Goal: Task Accomplishment & Management: Use online tool/utility

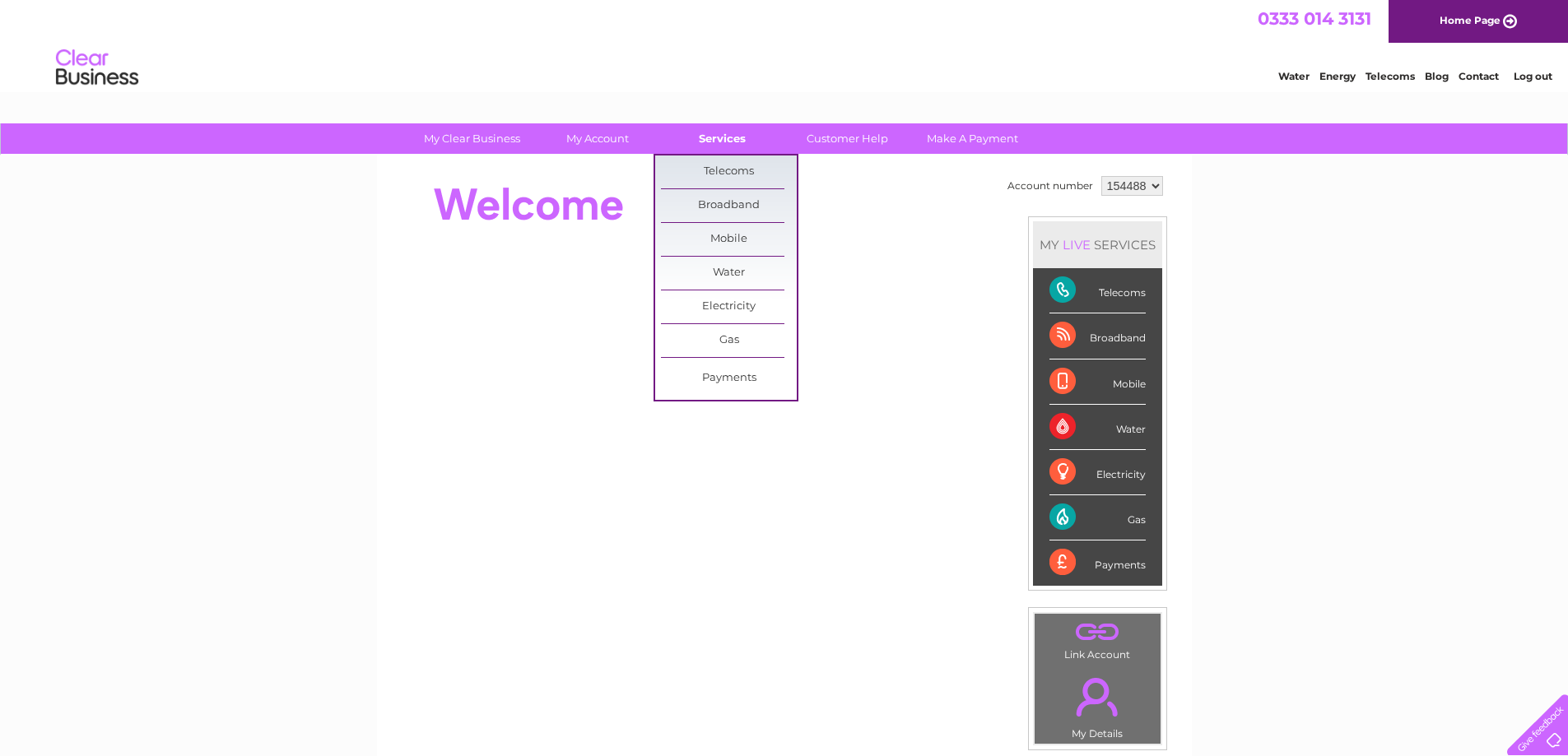
click at [717, 136] on link "Services" at bounding box center [721, 138] width 136 height 31
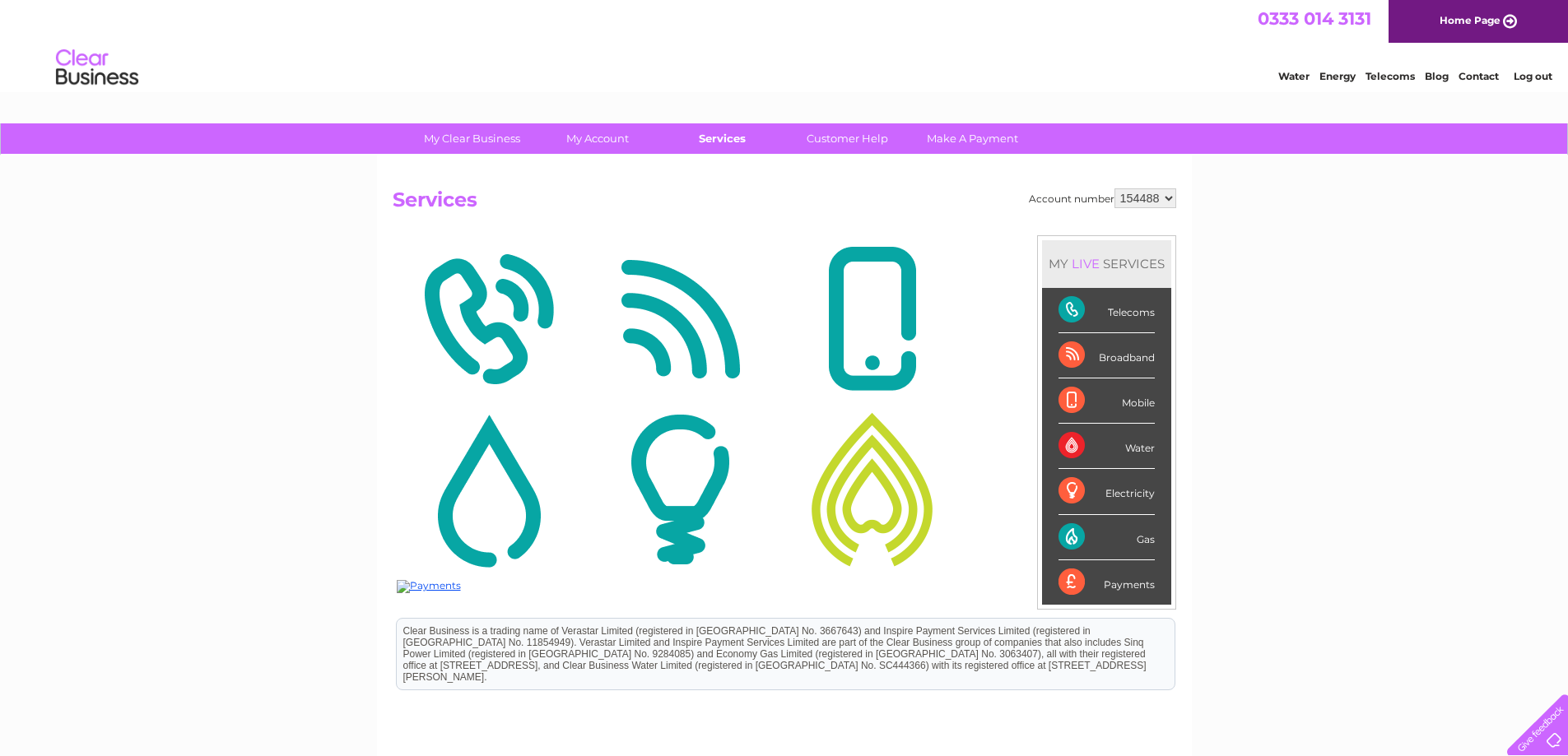
click at [707, 140] on link "Services" at bounding box center [721, 138] width 136 height 31
click at [725, 136] on link "Services" at bounding box center [721, 138] width 136 height 31
click at [1100, 540] on div "Gas" at bounding box center [1106, 537] width 96 height 45
click at [1156, 539] on li "Gas" at bounding box center [1106, 537] width 129 height 45
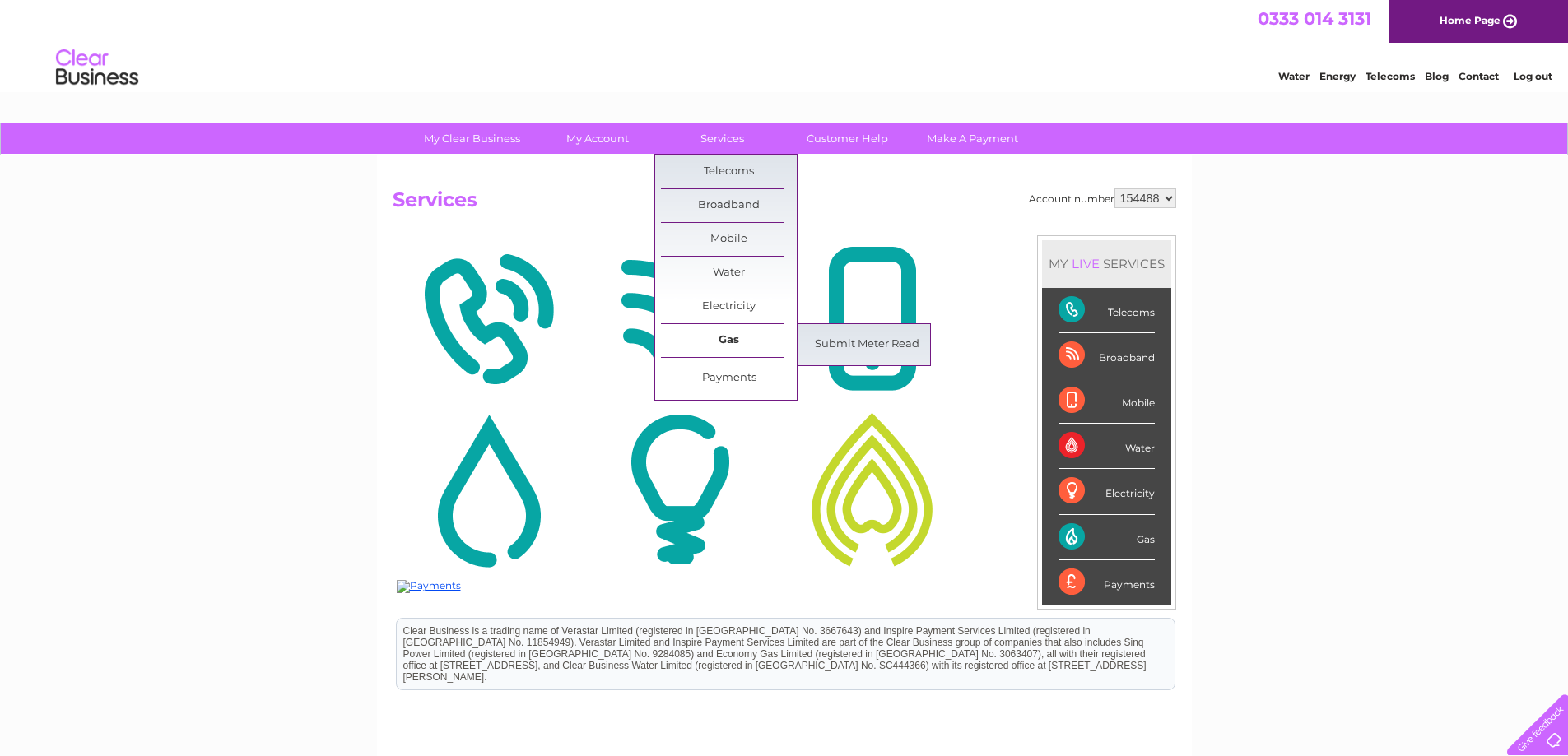
click at [751, 339] on link "Gas" at bounding box center [728, 341] width 136 height 32
click at [841, 345] on link "Submit Meter Read" at bounding box center [867, 345] width 136 height 32
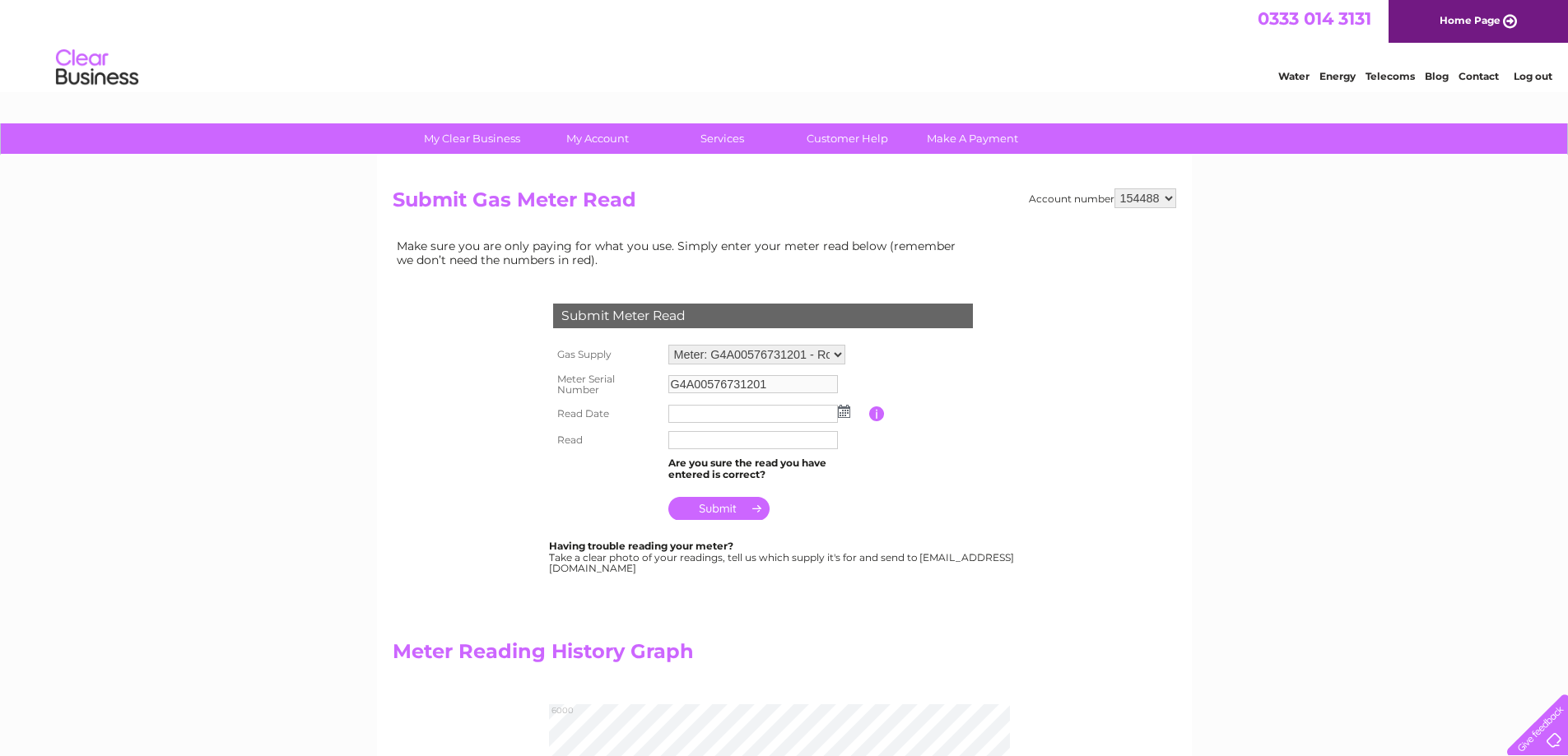
click at [875, 415] on input "button" at bounding box center [877, 414] width 15 height 15
click at [849, 412] on img at bounding box center [844, 411] width 12 height 13
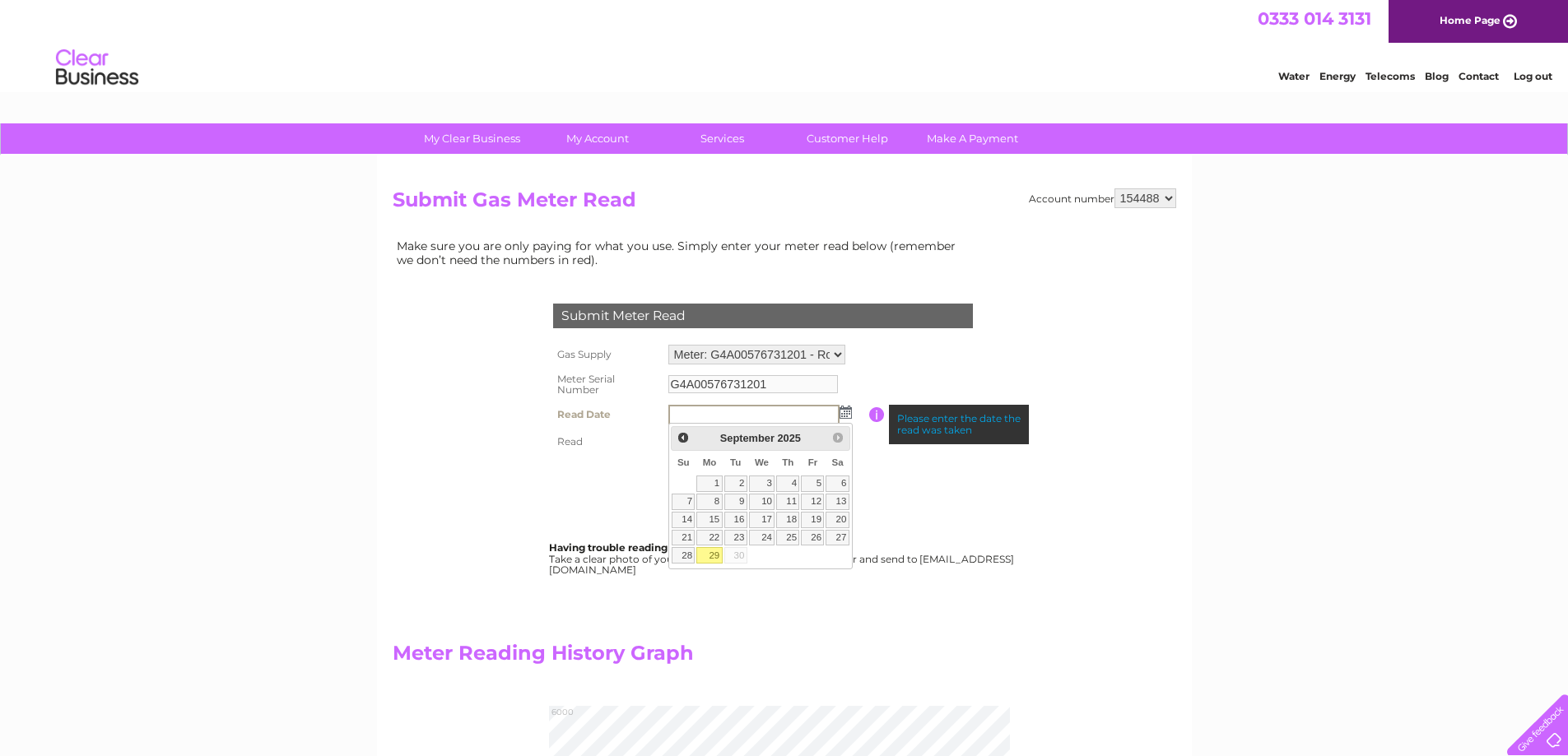
click at [713, 553] on link "29" at bounding box center [708, 555] width 26 height 16
type input "[DATE]"
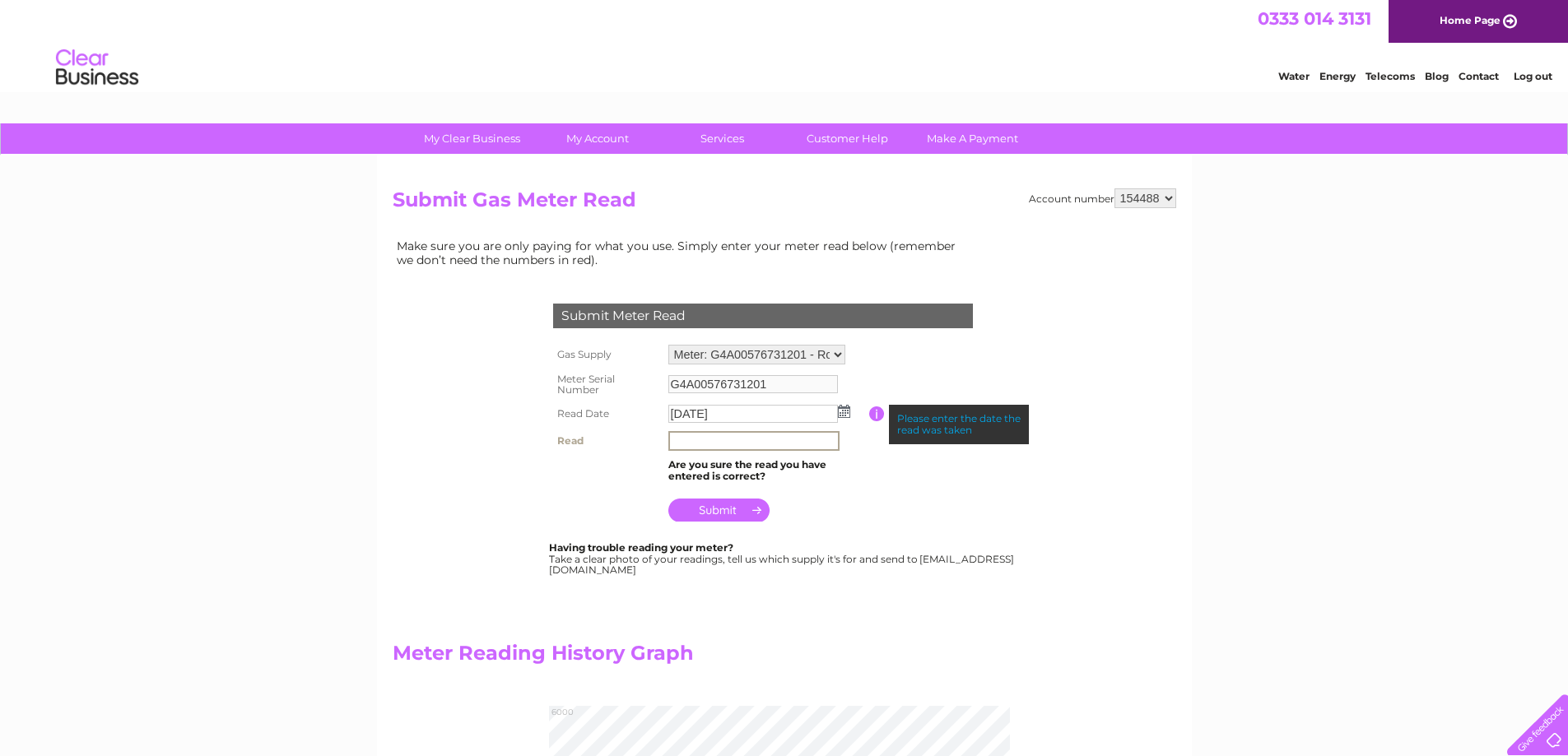
click at [708, 445] on input "text" at bounding box center [753, 441] width 171 height 20
type input "5721"
click at [719, 512] on input "submit" at bounding box center [719, 509] width 101 height 23
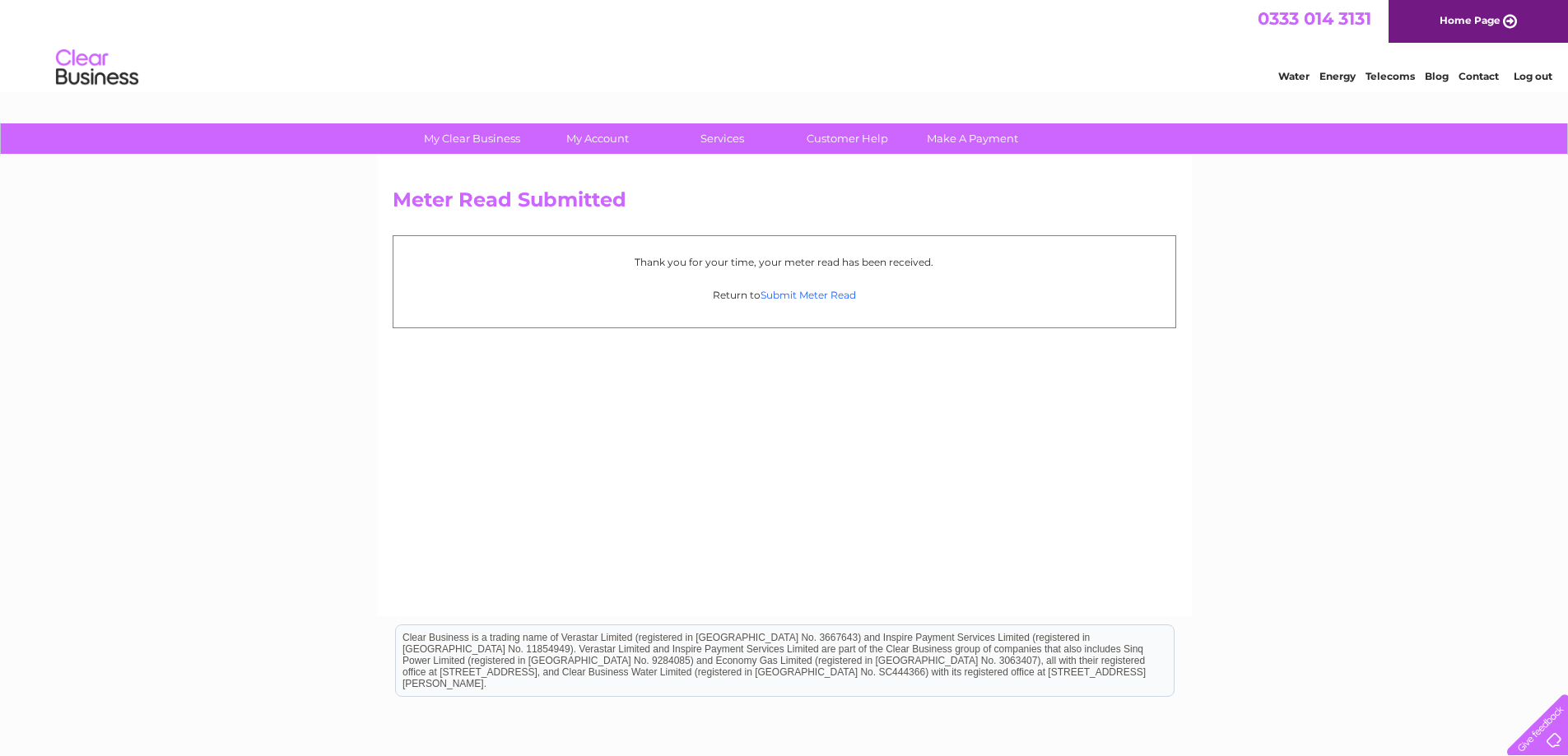
click at [818, 298] on link "Submit Meter Read" at bounding box center [808, 295] width 95 height 12
